Goal: Transaction & Acquisition: Purchase product/service

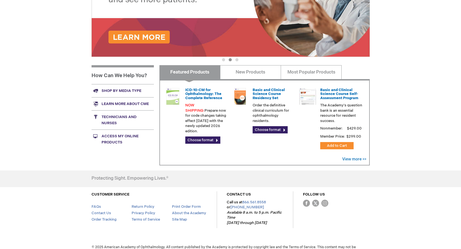
scroll to position [167, 0]
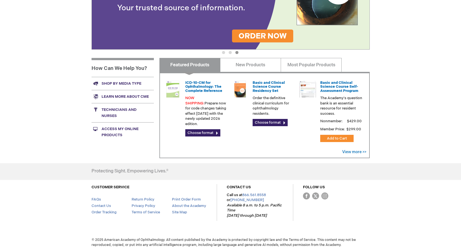
click at [135, 85] on link "Shop by media type" at bounding box center [123, 83] width 62 height 13
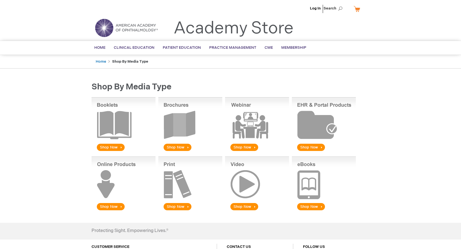
click at [178, 148] on img at bounding box center [190, 124] width 64 height 55
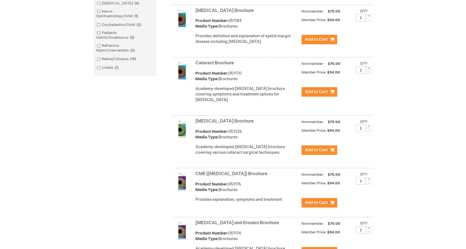
scroll to position [334, 0]
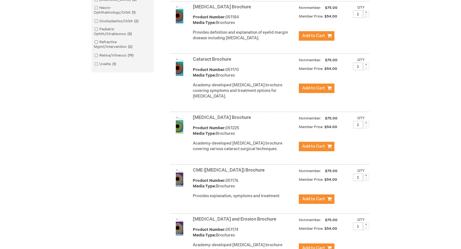
click at [361, 70] on input "1" at bounding box center [358, 67] width 10 height 8
type input "3"
click at [320, 91] on span "Add to Cart" at bounding box center [313, 87] width 23 height 5
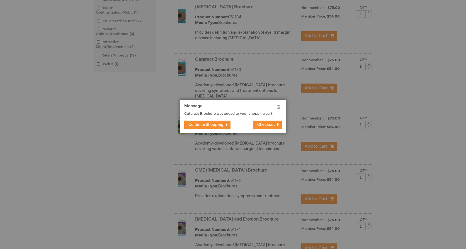
click at [261, 124] on span "Checkout" at bounding box center [266, 124] width 18 height 5
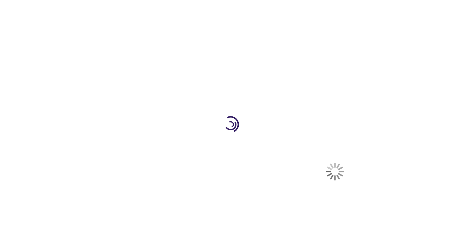
select select "US"
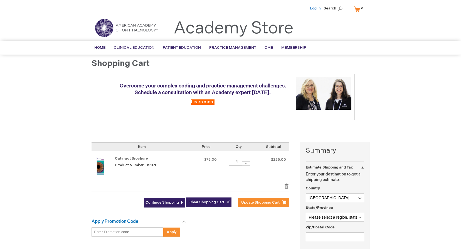
click at [319, 8] on link "Log In" at bounding box center [315, 8] width 11 height 4
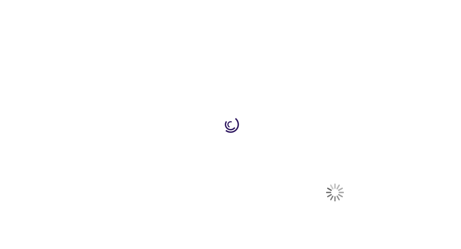
select select "US"
select select "49"
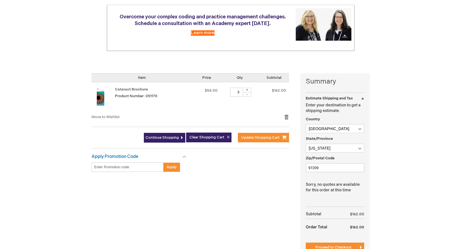
scroll to position [84, 0]
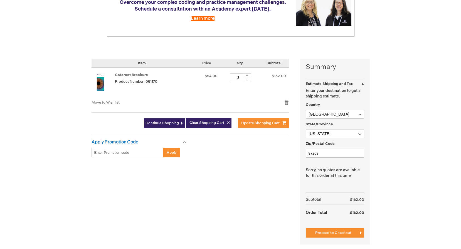
click at [99, 82] on img at bounding box center [101, 82] width 18 height 18
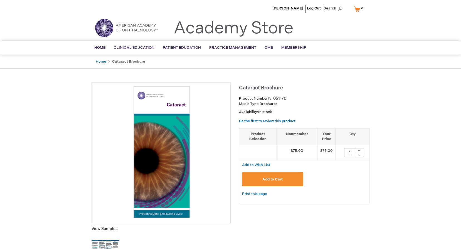
click at [358, 10] on link "My Cart 3 3 items" at bounding box center [360, 9] width 14 height 10
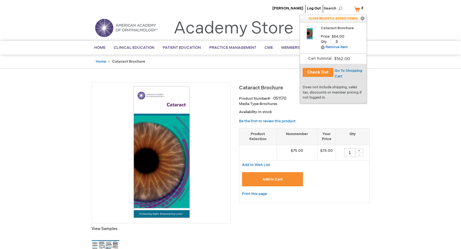
click at [319, 73] on button "Check Out" at bounding box center [318, 72] width 31 height 9
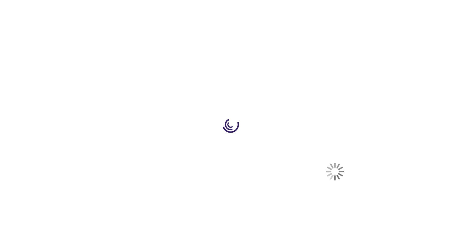
select select "US"
select select "49"
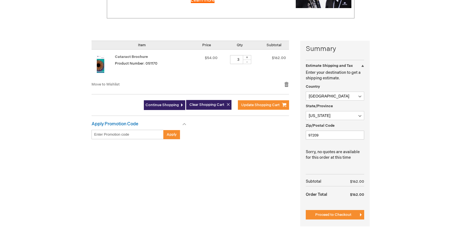
scroll to position [111, 0]
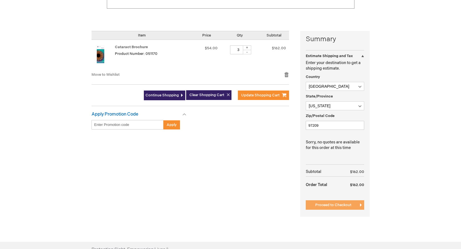
click at [338, 204] on span "Proceed to Checkout" at bounding box center [333, 205] width 36 height 4
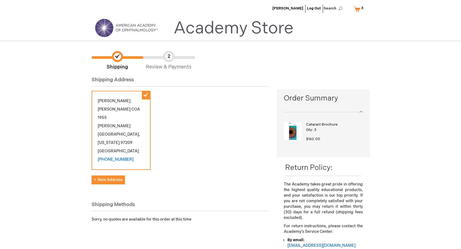
click at [295, 130] on img at bounding box center [293, 131] width 18 height 18
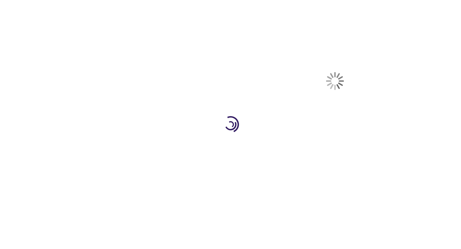
select select "US"
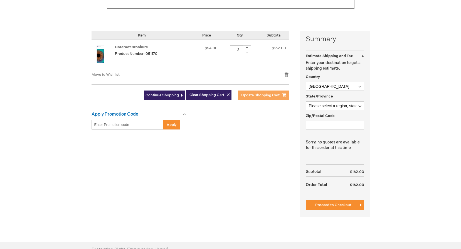
click at [274, 95] on span "Update Shopping Cart" at bounding box center [260, 95] width 38 height 4
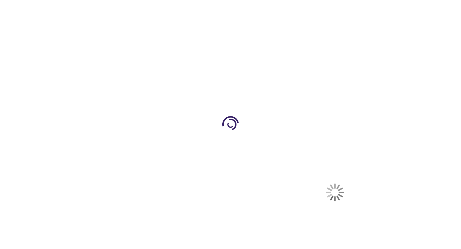
select select "US"
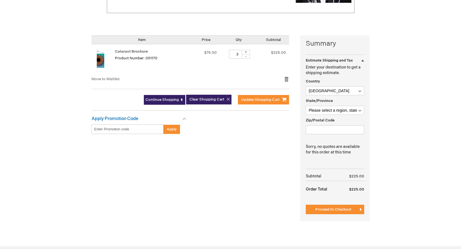
scroll to position [111, 0]
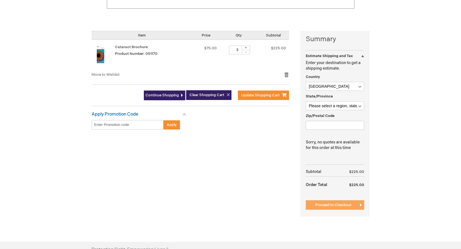
click at [330, 206] on span "Proceed to Checkout" at bounding box center [333, 205] width 36 height 4
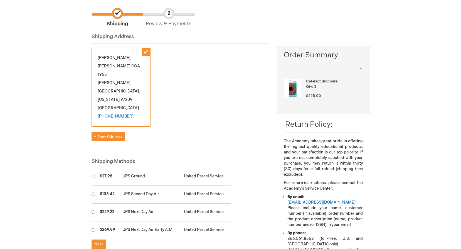
scroll to position [56, 0]
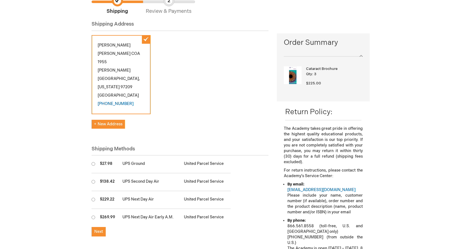
click at [93, 162] on input "radio" at bounding box center [94, 164] width 4 height 4
radio input "true"
click at [98, 229] on span "Next" at bounding box center [98, 231] width 9 height 5
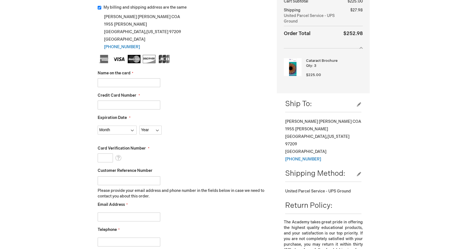
scroll to position [56, 0]
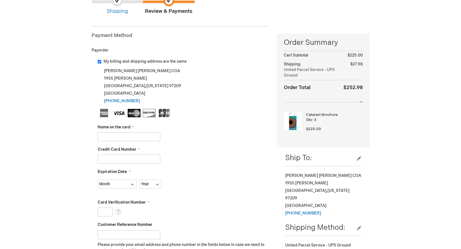
click at [114, 139] on input "Name on the card" at bounding box center [129, 136] width 63 height 9
type input "Leanna L Hess"
click at [102, 159] on input "Credit Card Number" at bounding box center [129, 159] width 63 height 9
type input "4485591003610296"
select select "11"
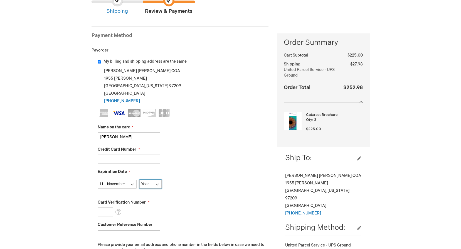
select select "2025"
select select "2027"
type input "030"
click at [202, 140] on div "Leanna L Hess" at bounding box center [183, 136] width 171 height 9
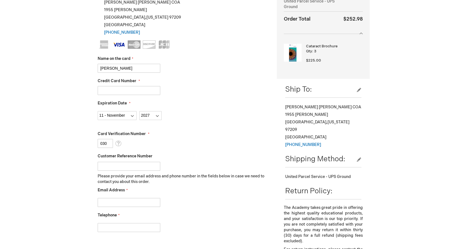
scroll to position [139, 0]
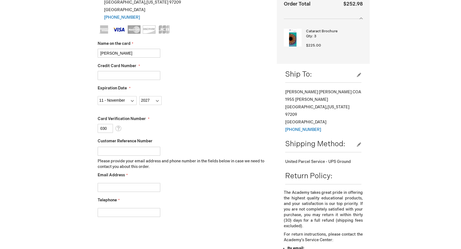
click at [141, 148] on input "Customer Reference Number" at bounding box center [129, 151] width 63 height 9
type input "101025ec"
click at [112, 189] on input "Email Address" at bounding box center [129, 187] width 63 height 9
type input "campae@ehnpc.com"
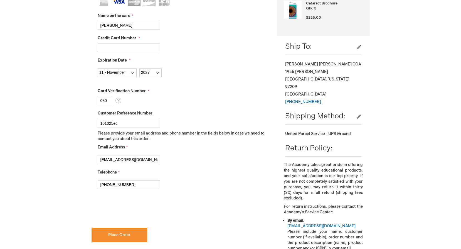
type input "[PHONE_NUMBER]"
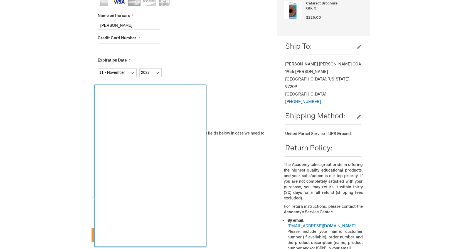
checkbox input "true"
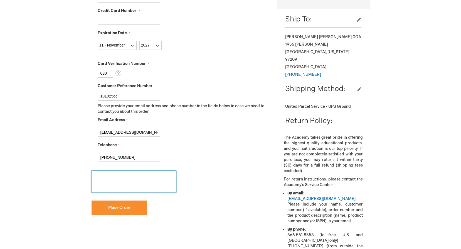
scroll to position [195, 0]
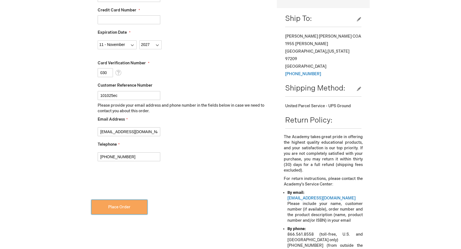
click at [116, 204] on button "Place Order" at bounding box center [120, 207] width 56 height 14
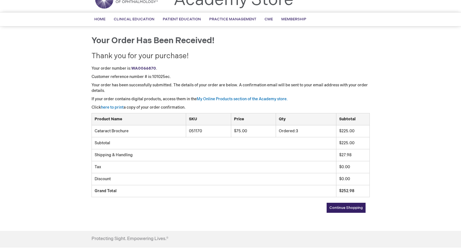
scroll to position [15, 0]
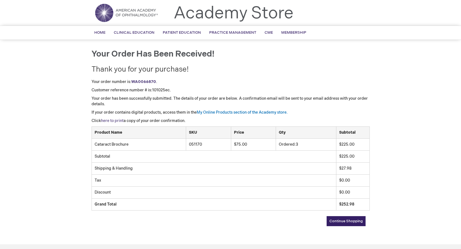
click at [114, 120] on link "here to print" at bounding box center [112, 120] width 23 height 5
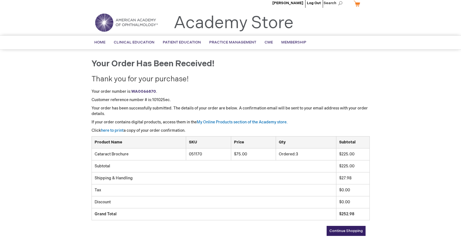
scroll to position [0, 0]
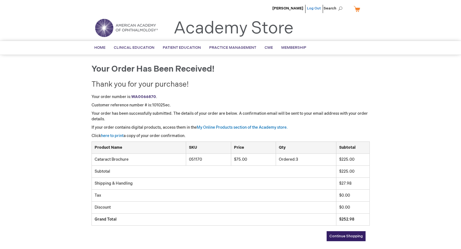
click at [315, 9] on link "Log Out" at bounding box center [314, 8] width 14 height 4
